Goal: Navigation & Orientation: Find specific page/section

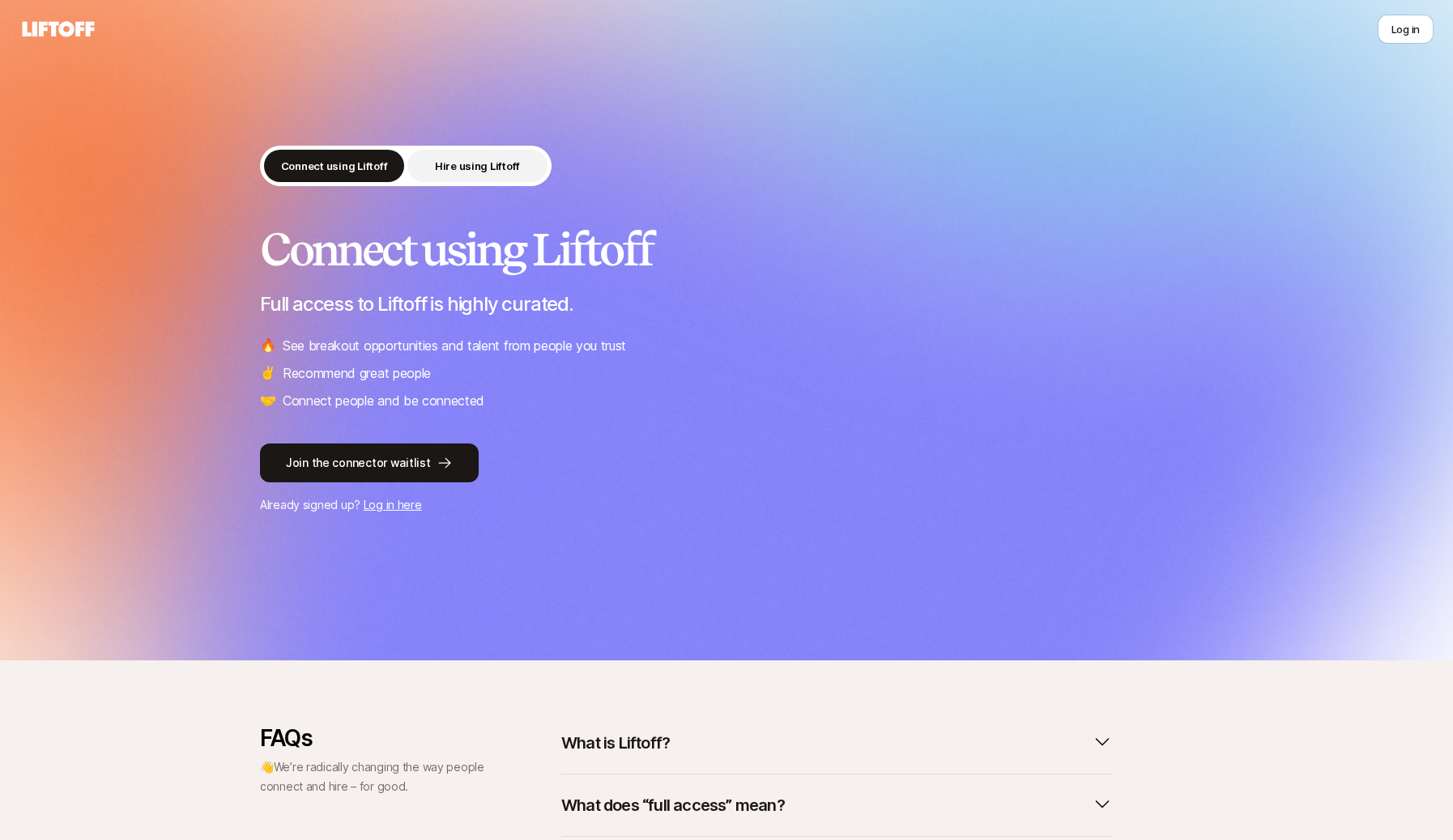
click at [521, 173] on button "Hire using Liftoff" at bounding box center [477, 165] width 140 height 33
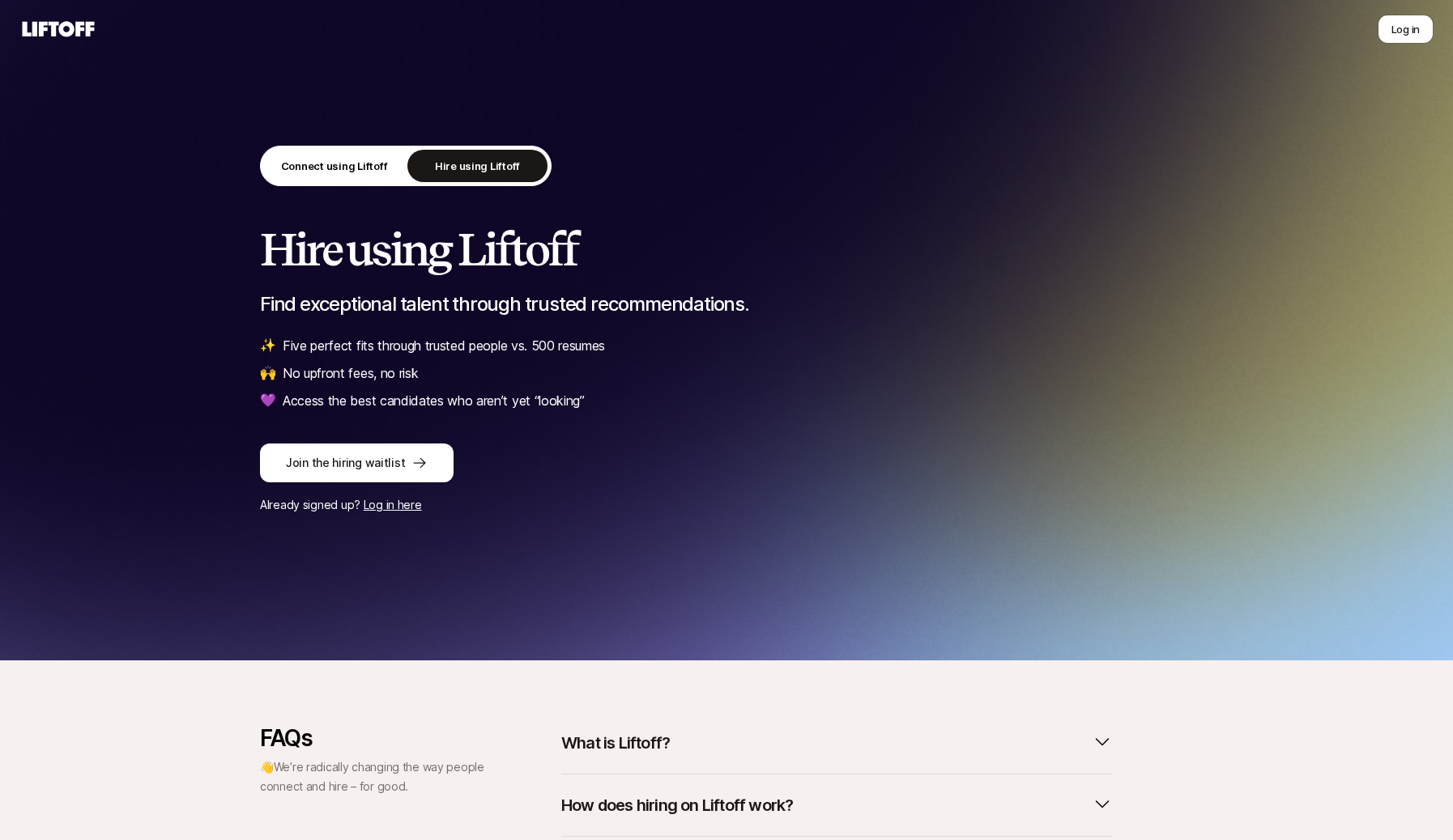
click at [360, 130] on div "Connect using Liftoff Hire using Liftoff Hire using Liftoff Find exceptional ta…" at bounding box center [726, 330] width 1453 height 661
click at [353, 166] on p "Connect using Liftoff" at bounding box center [334, 165] width 107 height 16
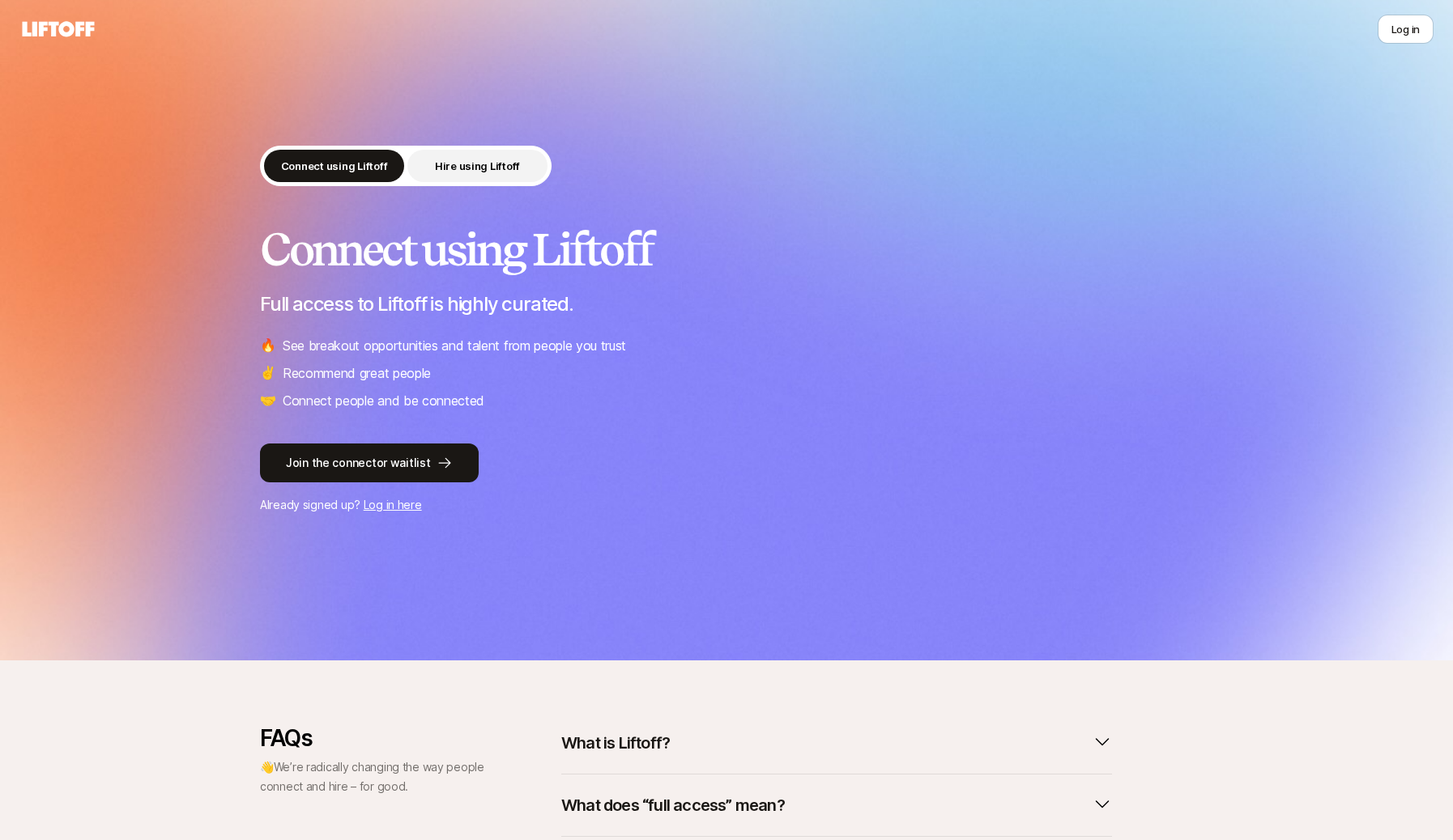
click at [501, 161] on p "Hire using Liftoff" at bounding box center [477, 165] width 85 height 16
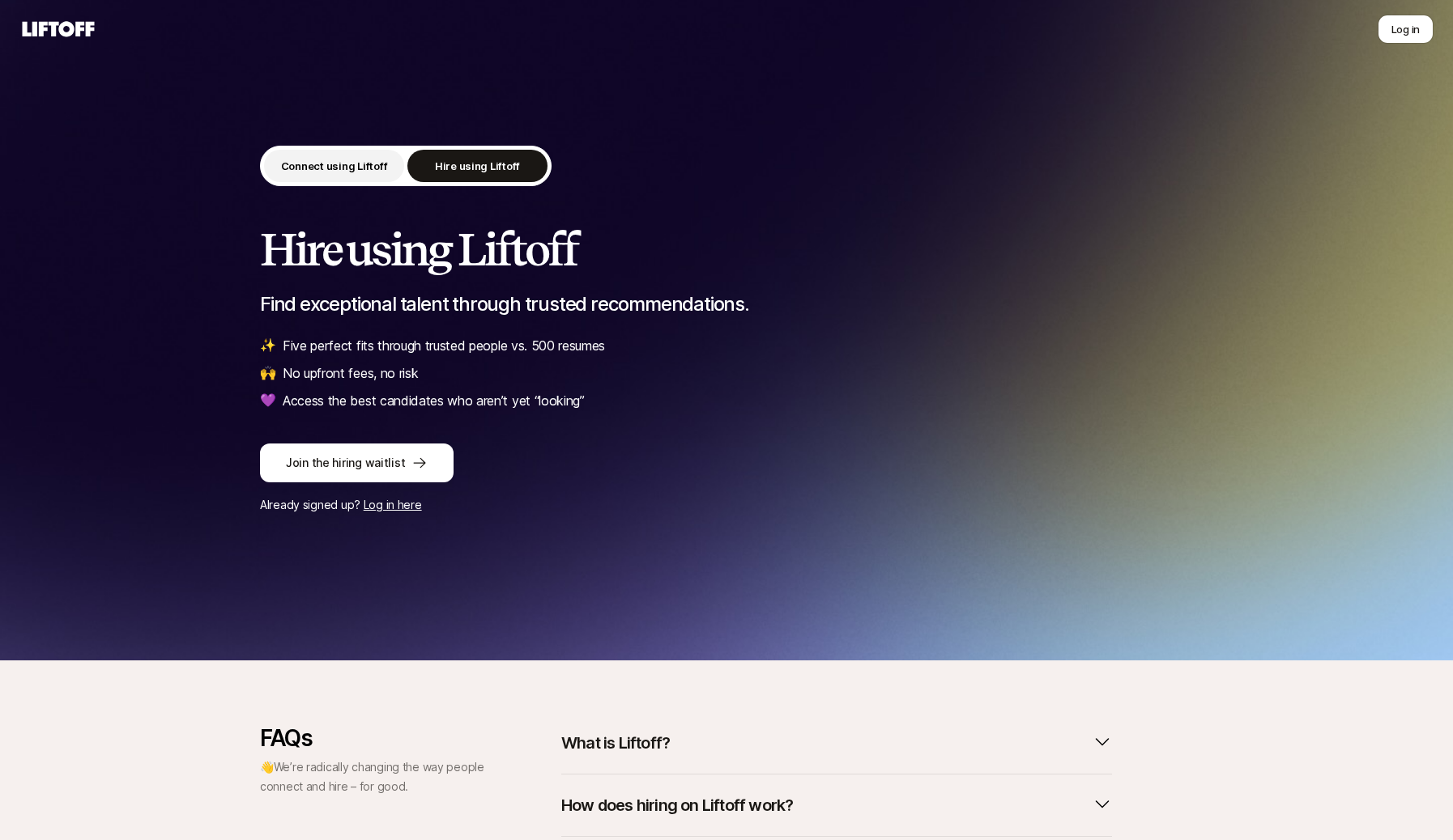
click at [351, 161] on p "Connect using Liftoff" at bounding box center [334, 165] width 107 height 16
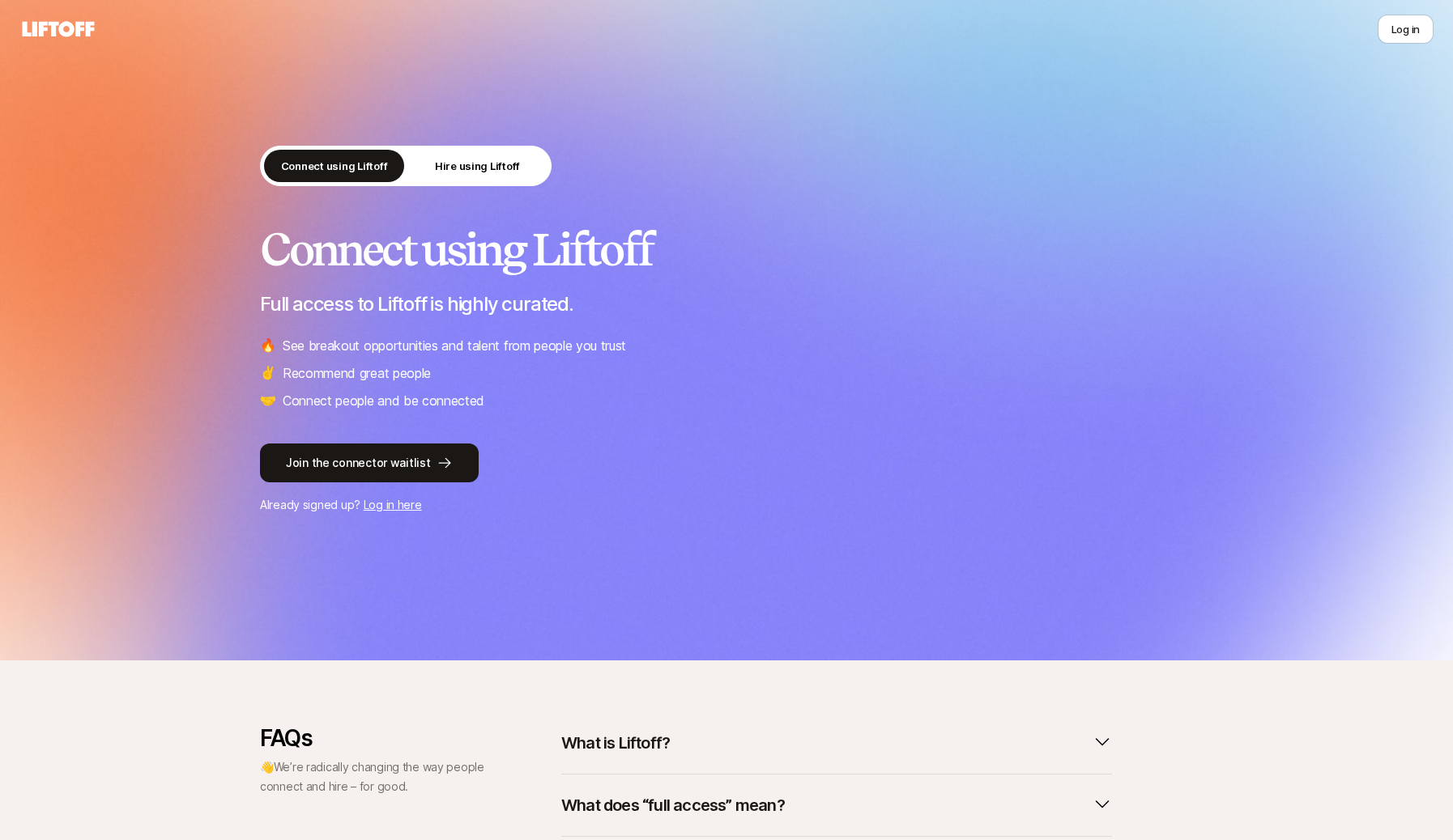
click at [971, 615] on div "Connect using Liftoff Hire using Liftoff Connect using Liftoff Full access to L…" at bounding box center [726, 330] width 1453 height 661
